Goal: Browse casually

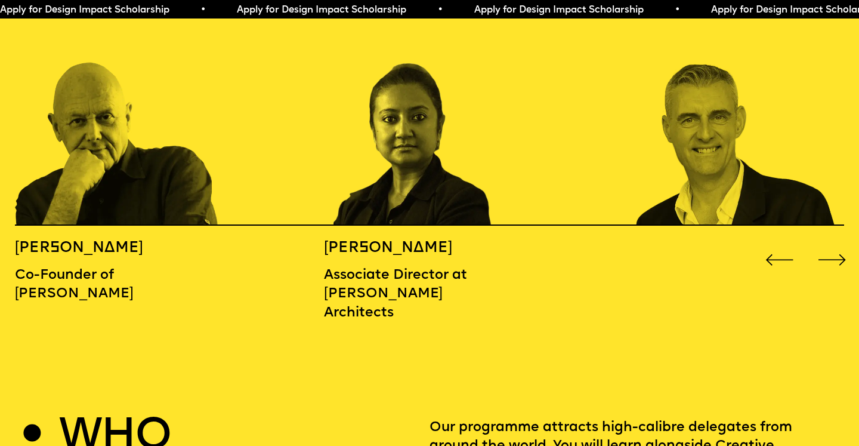
scroll to position [1371, 0]
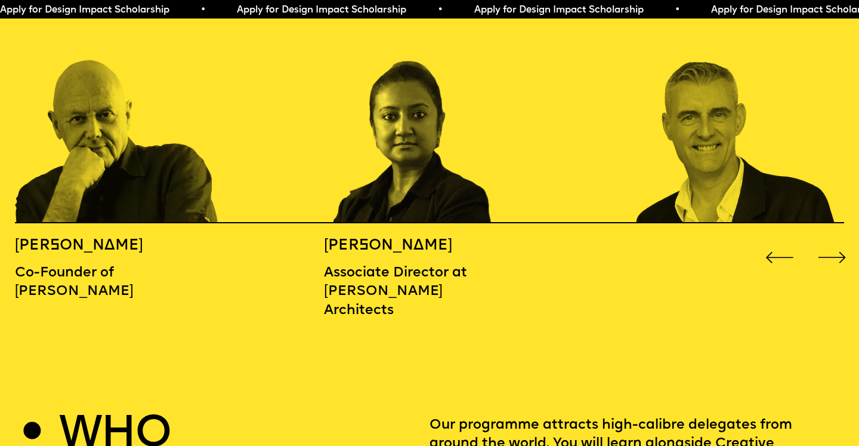
click at [834, 240] on div "Next slide" at bounding box center [832, 257] width 35 height 35
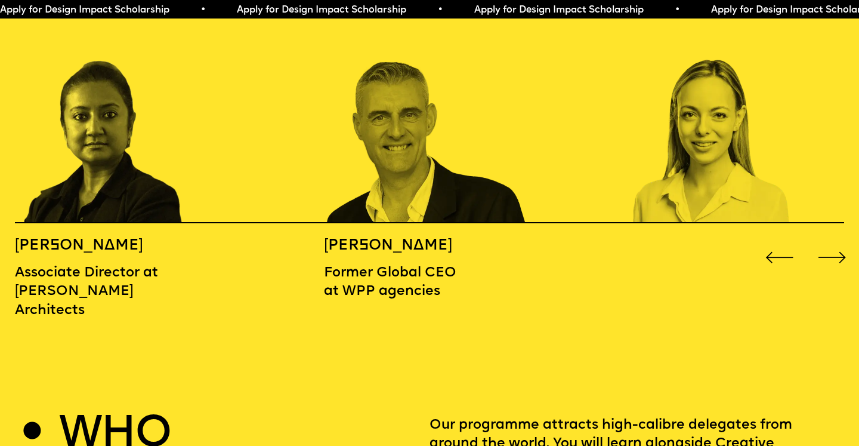
click at [834, 240] on div "Next slide" at bounding box center [832, 257] width 35 height 35
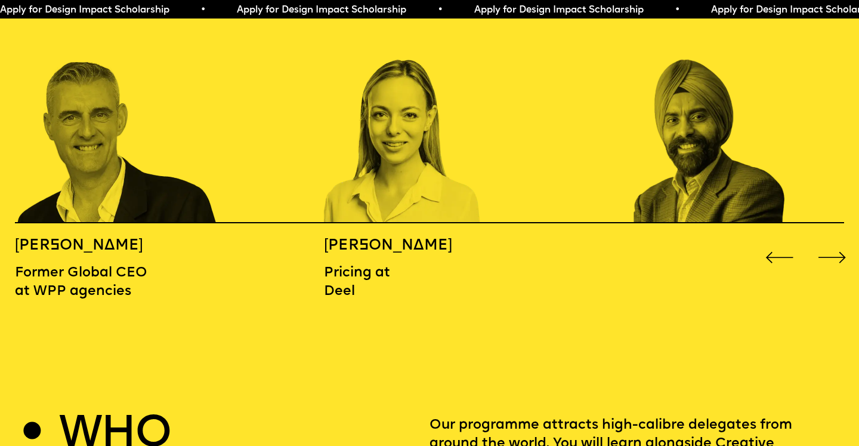
click at [834, 240] on div "Next slide" at bounding box center [832, 257] width 35 height 35
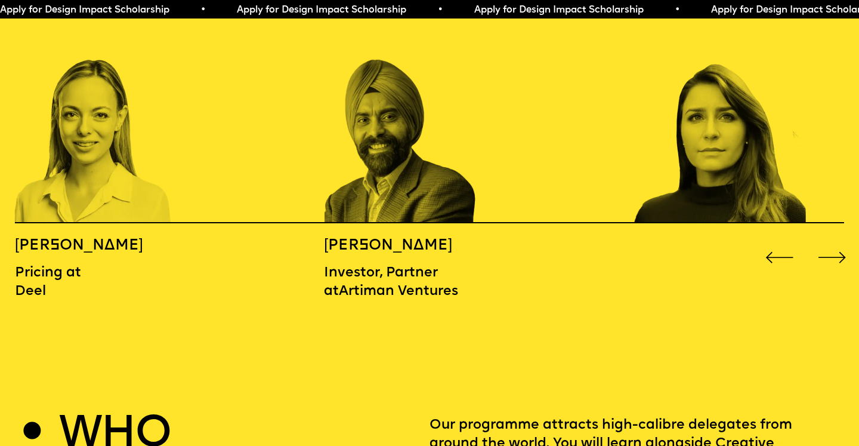
click at [834, 240] on div "Next slide" at bounding box center [832, 257] width 35 height 35
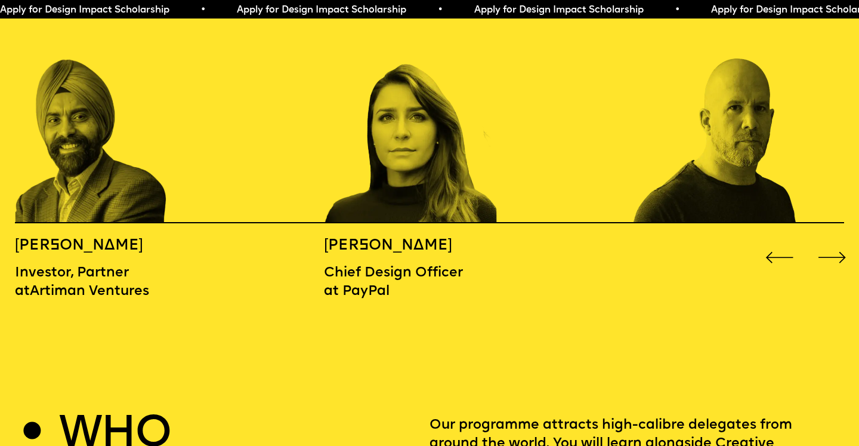
click at [834, 240] on div "Next slide" at bounding box center [832, 257] width 35 height 35
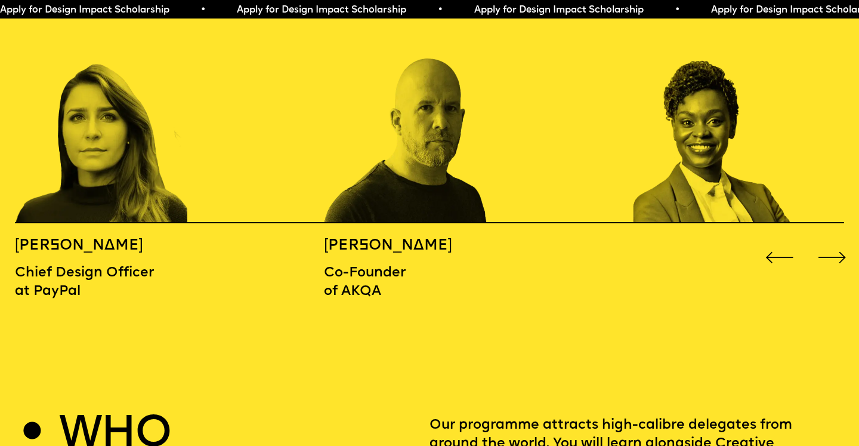
click at [834, 240] on div "Next slide" at bounding box center [832, 257] width 35 height 35
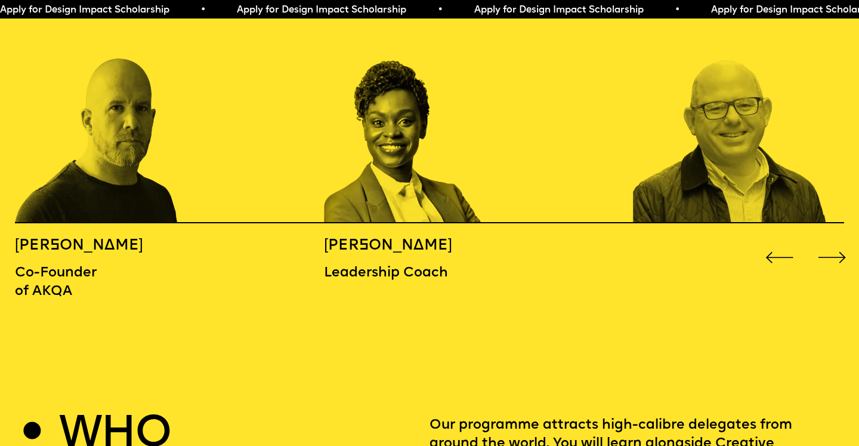
click at [834, 240] on div "Next slide" at bounding box center [832, 257] width 35 height 35
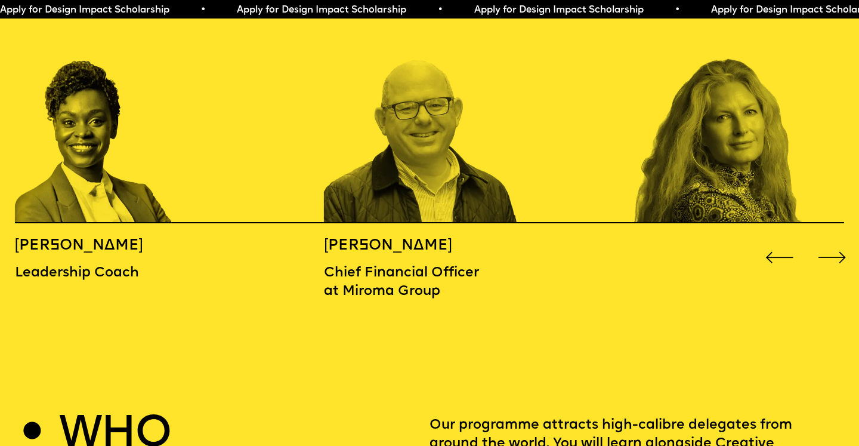
click at [834, 240] on div "Next slide" at bounding box center [832, 257] width 35 height 35
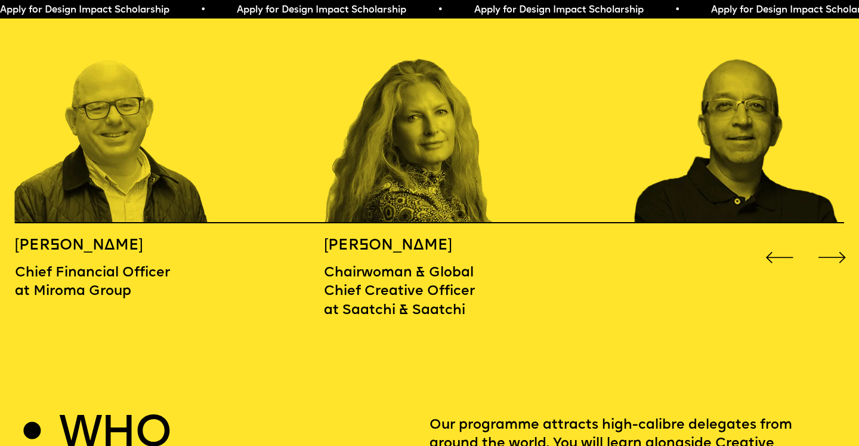
click at [834, 240] on div "Next slide" at bounding box center [832, 257] width 35 height 35
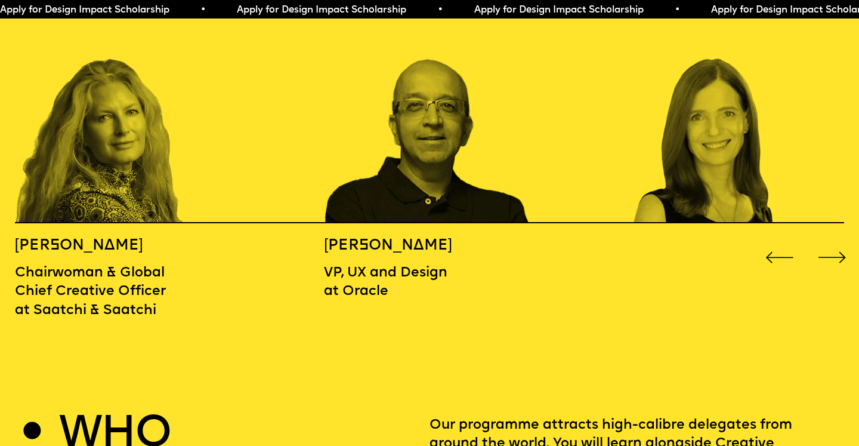
click at [834, 240] on div "Next slide" at bounding box center [832, 257] width 35 height 35
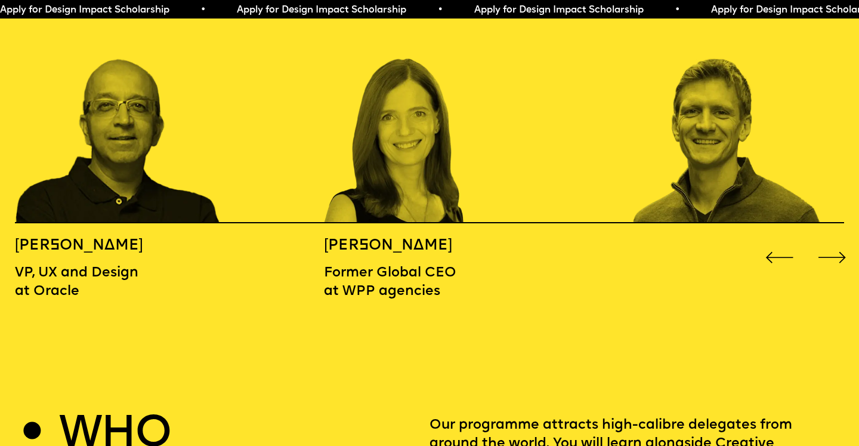
click at [834, 240] on div "Next slide" at bounding box center [832, 257] width 35 height 35
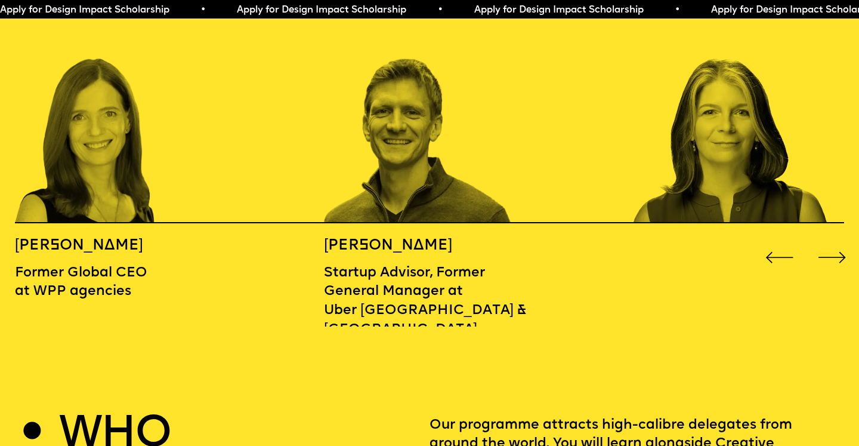
click at [834, 240] on div "Next slide" at bounding box center [832, 257] width 35 height 35
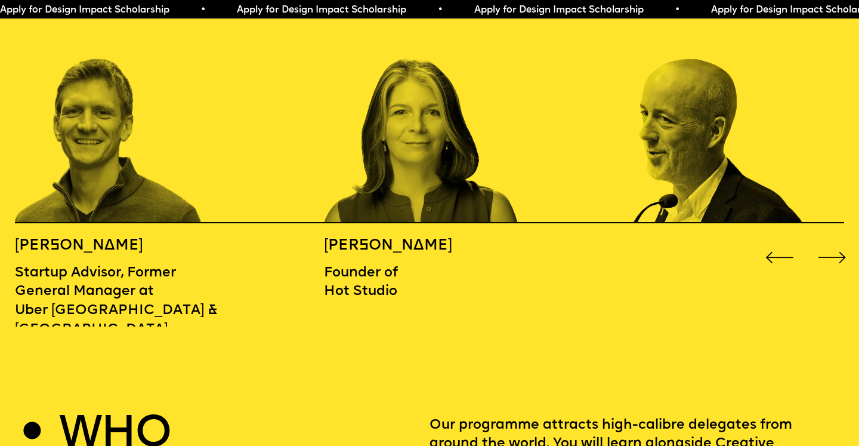
click at [834, 240] on div "Next slide" at bounding box center [832, 257] width 35 height 35
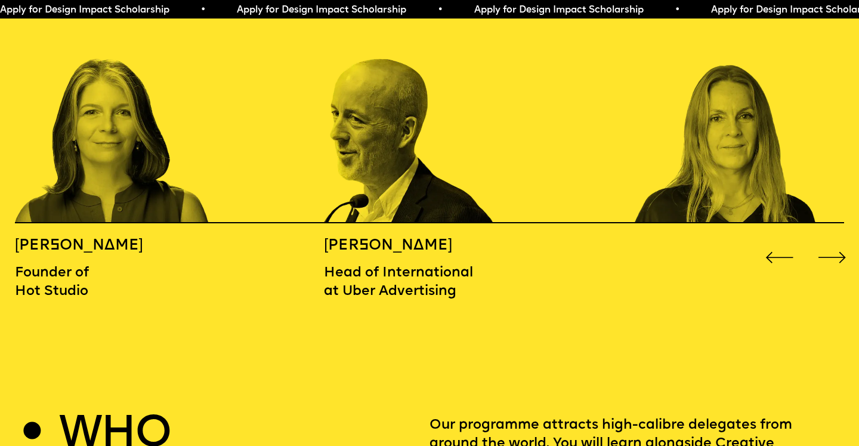
click at [834, 240] on div "Next slide" at bounding box center [832, 257] width 35 height 35
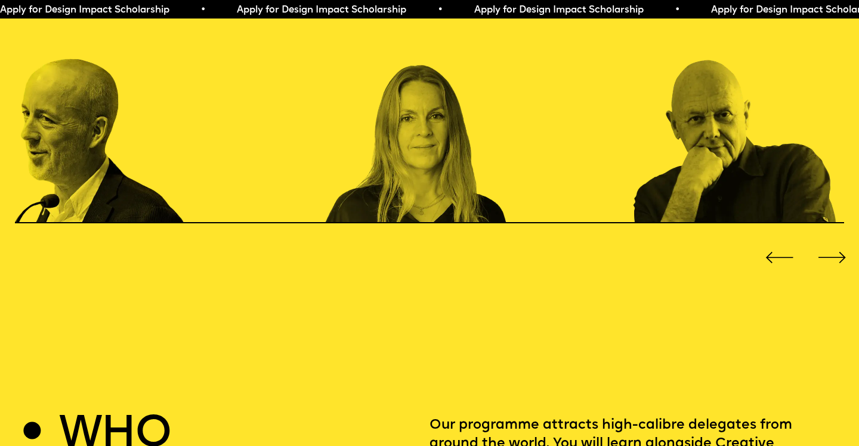
click at [834, 240] on div "Next slide" at bounding box center [832, 257] width 35 height 35
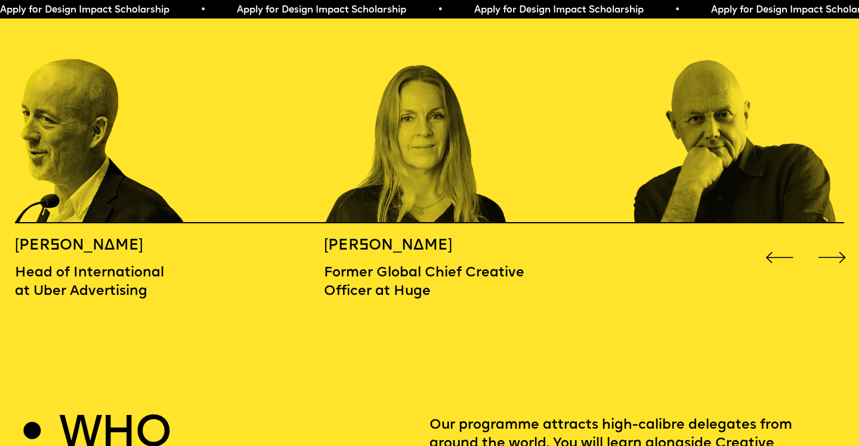
click at [834, 240] on div "Next slide" at bounding box center [832, 257] width 35 height 35
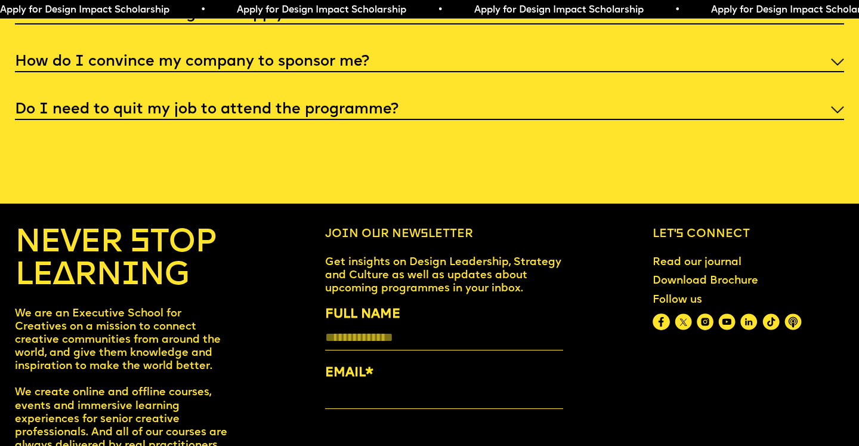
scroll to position [4707, 0]
